Goal: Information Seeking & Learning: Understand process/instructions

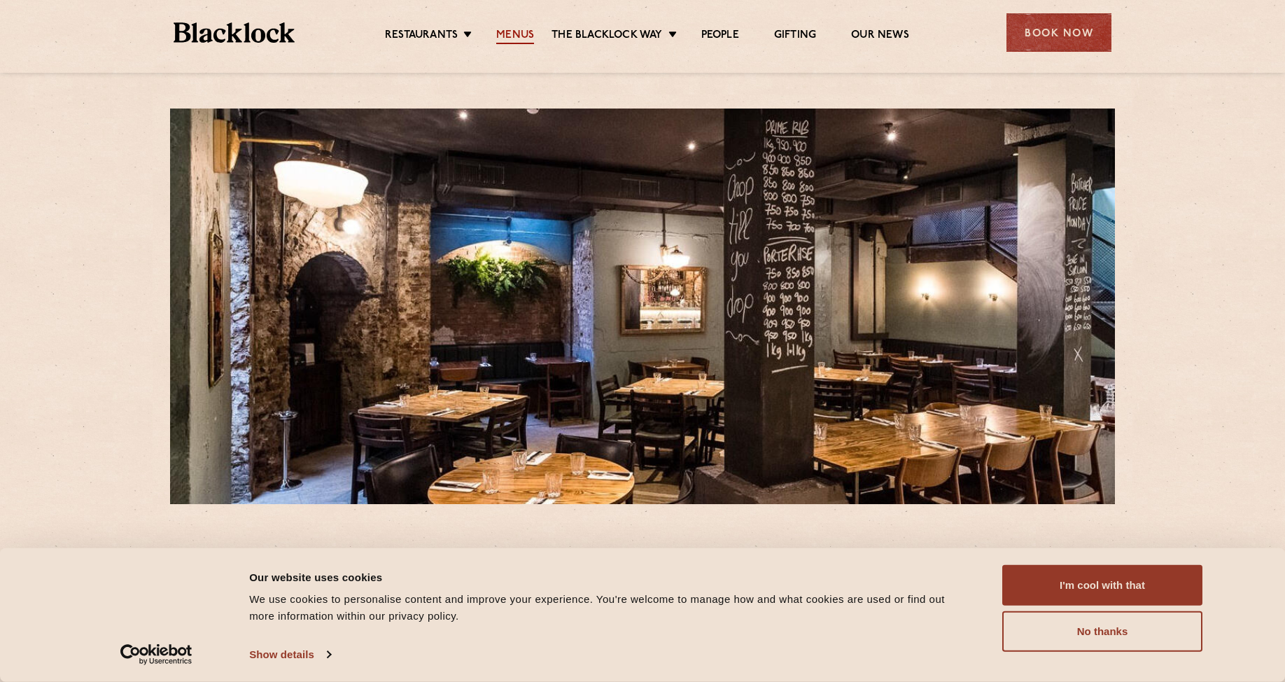
click at [517, 38] on link "Menus" at bounding box center [515, 36] width 38 height 15
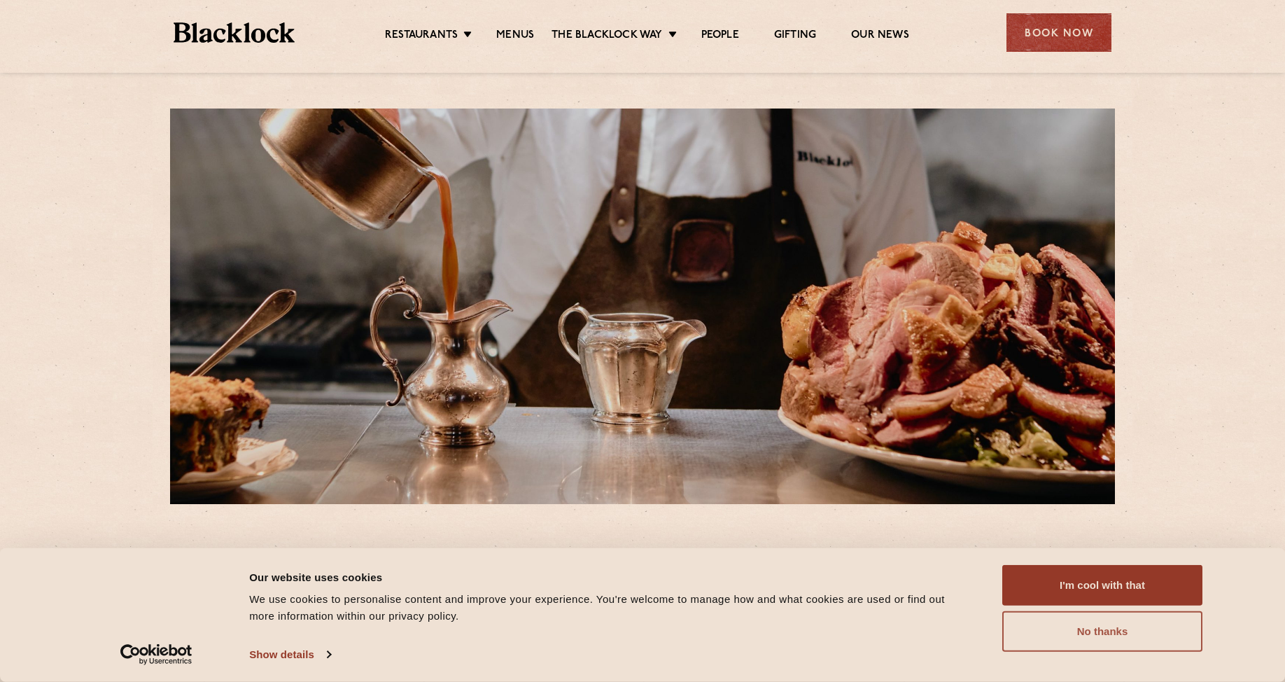
click at [1071, 643] on button "No thanks" at bounding box center [1102, 631] width 200 height 41
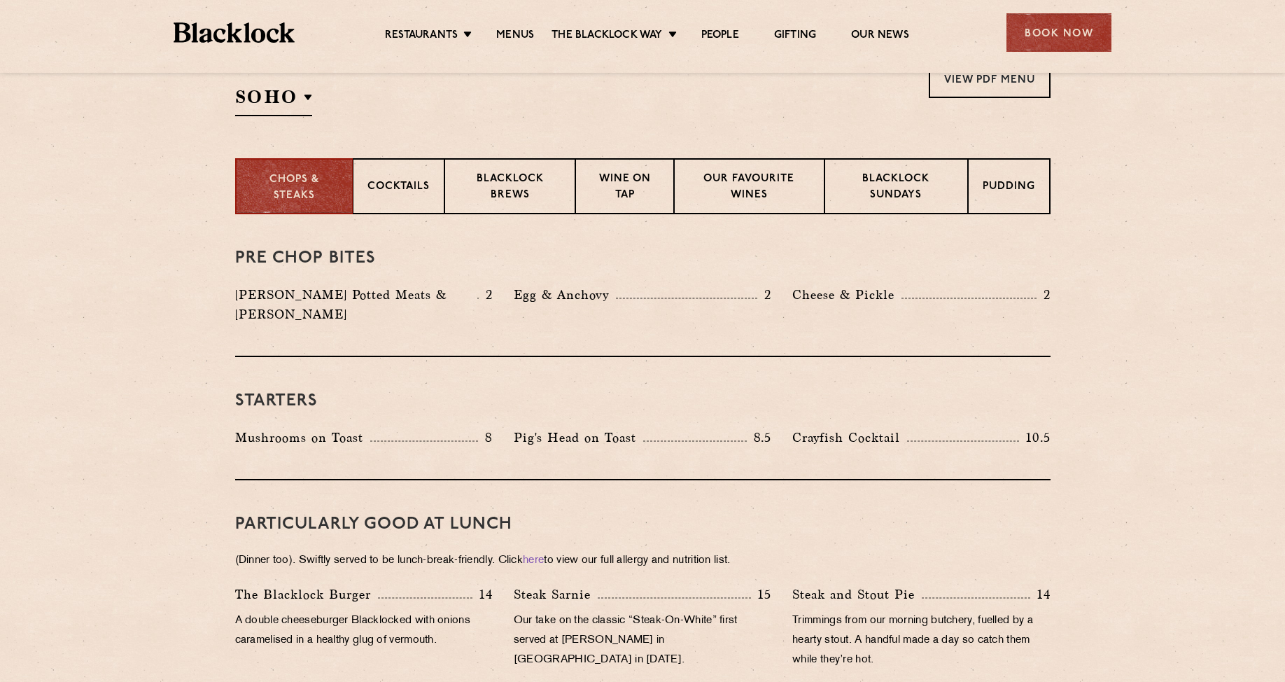
scroll to position [70, 0]
